Goal: Complete application form

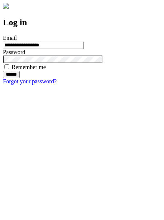
type input "**********"
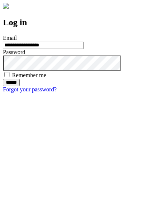
click at [20, 86] on input "******" at bounding box center [11, 82] width 17 height 7
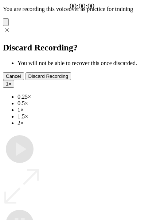
type input "**********"
